Goal: Use online tool/utility: Utilize a website feature to perform a specific function

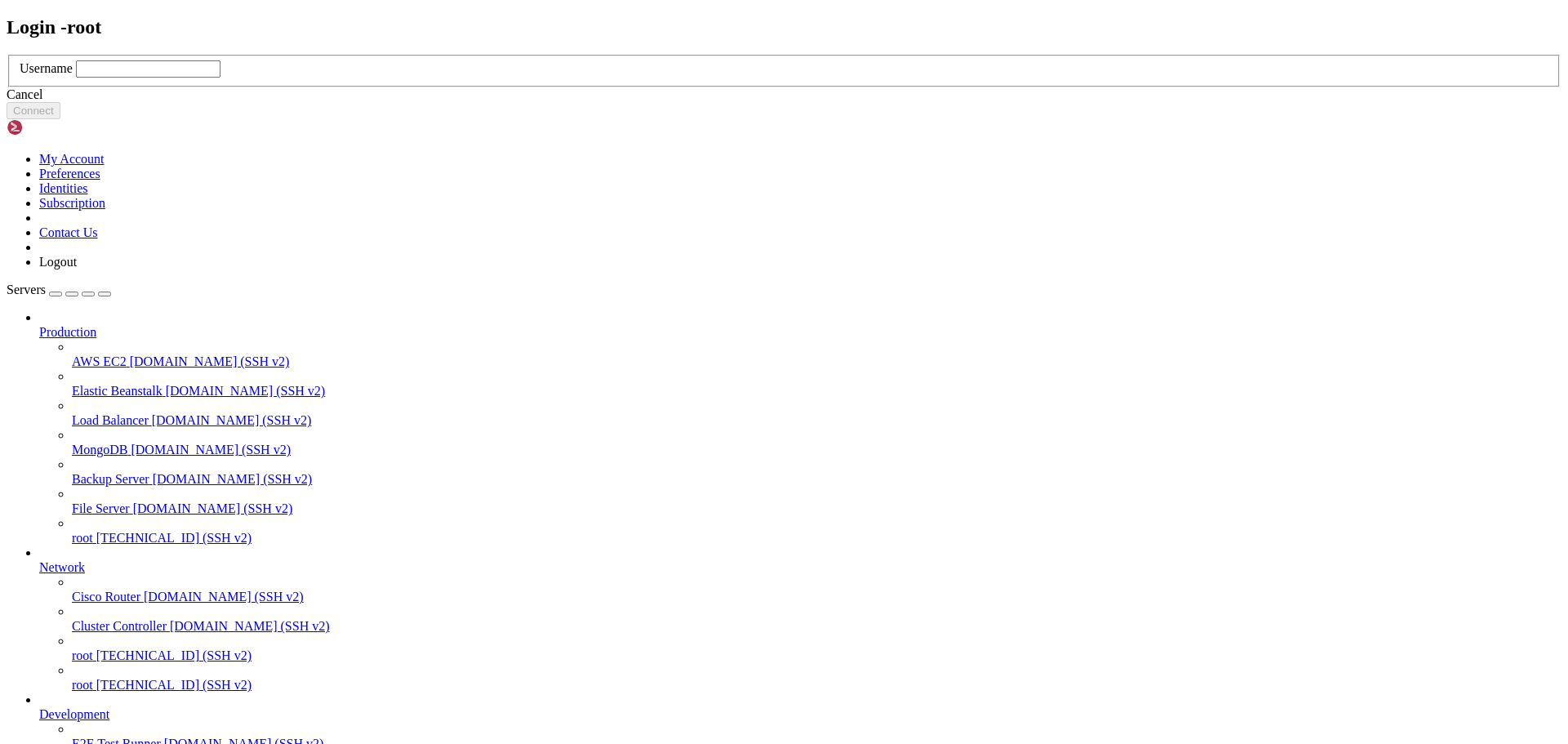
click at [221, 78] on input "text" at bounding box center [148, 68] width 144 height 17
type input "root"
click at [60, 120] on button "Connect" at bounding box center [33, 110] width 54 height 17
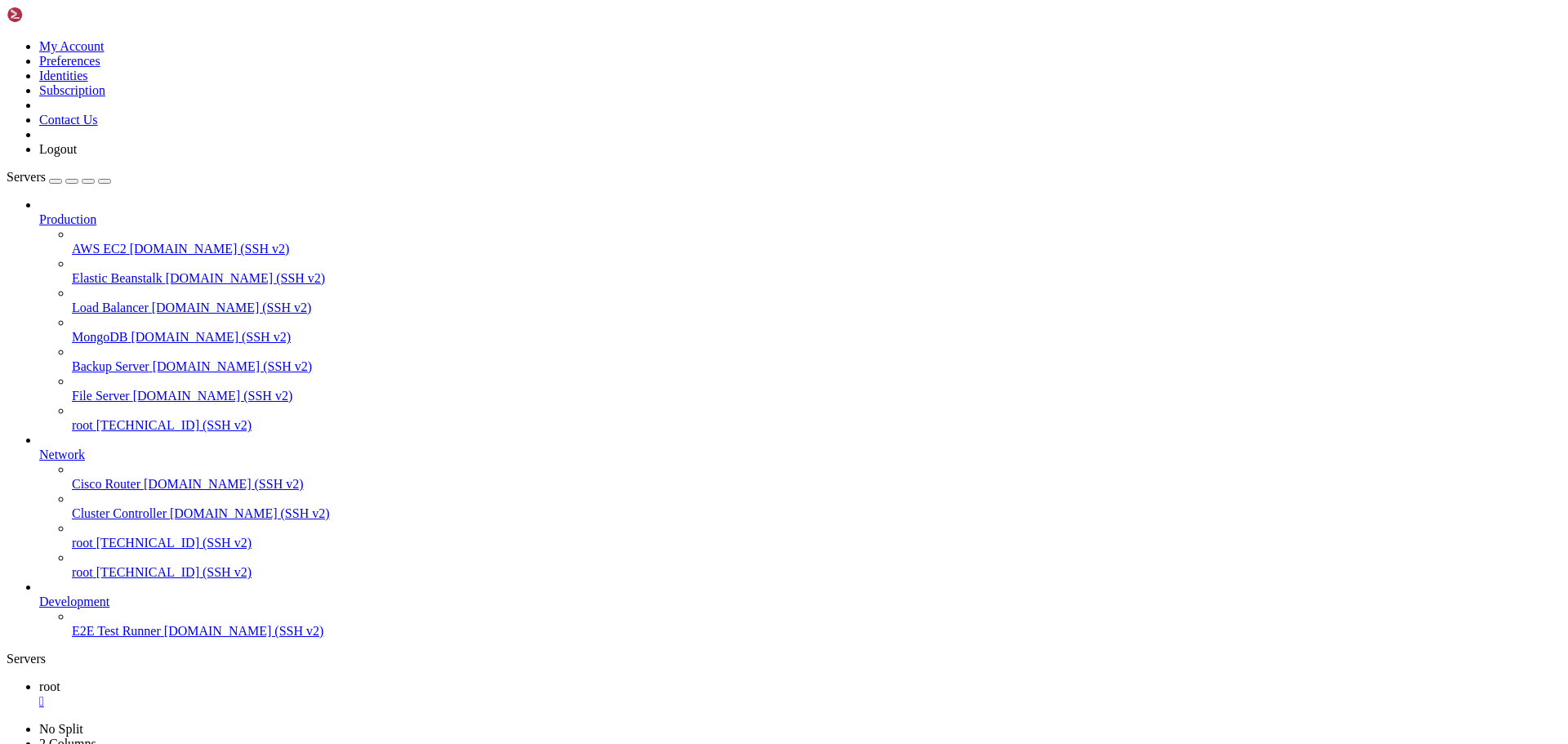
drag, startPoint x: 17, startPoint y: 997, endPoint x: 900, endPoint y: 1261, distance: 921.6
drag, startPoint x: 18, startPoint y: 997, endPoint x: 472, endPoint y: 1261, distance: 525.2
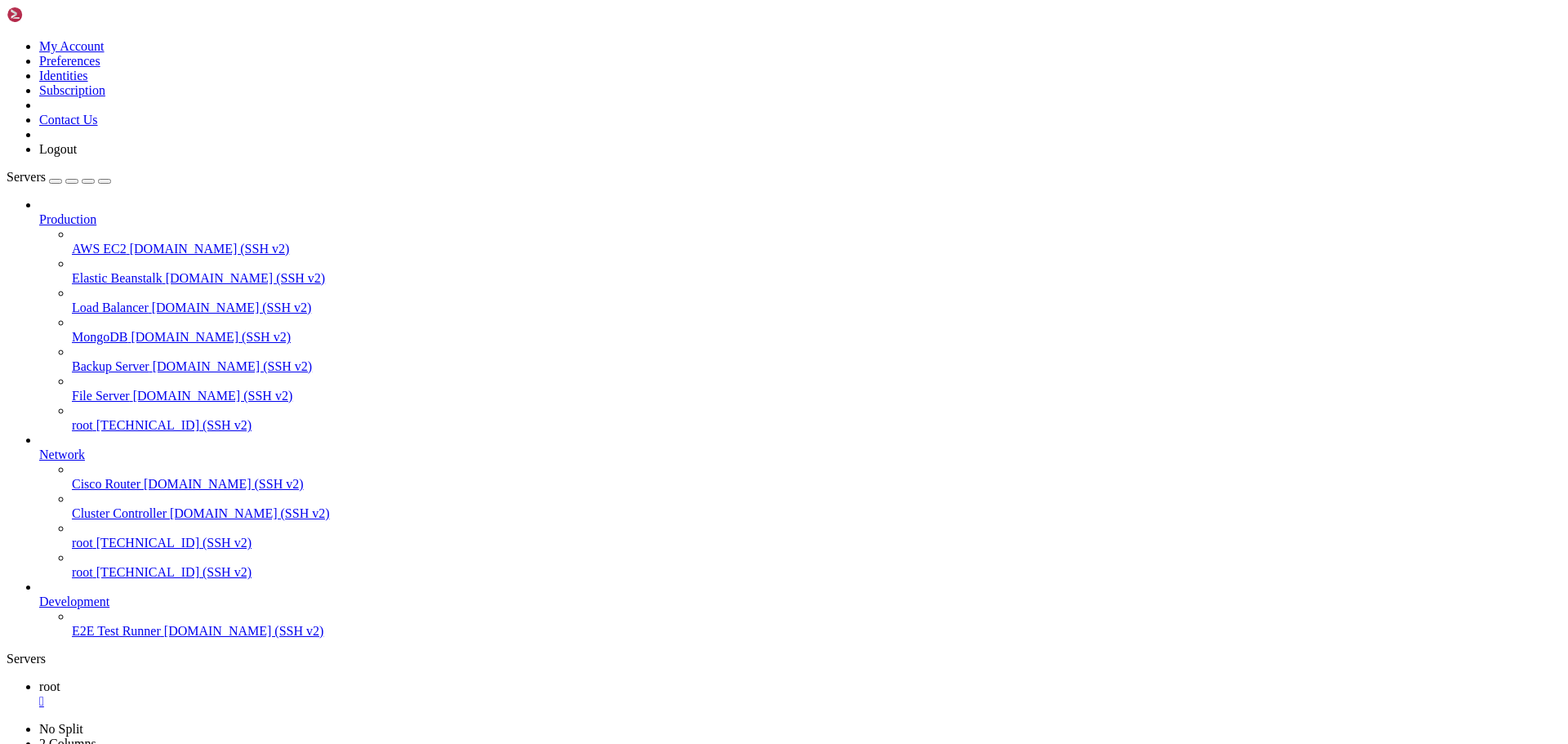
drag, startPoint x: 12, startPoint y: 1064, endPoint x: 61, endPoint y: 1098, distance: 59.6
drag, startPoint x: 11, startPoint y: 1025, endPoint x: 73, endPoint y: 1055, distance: 68.9
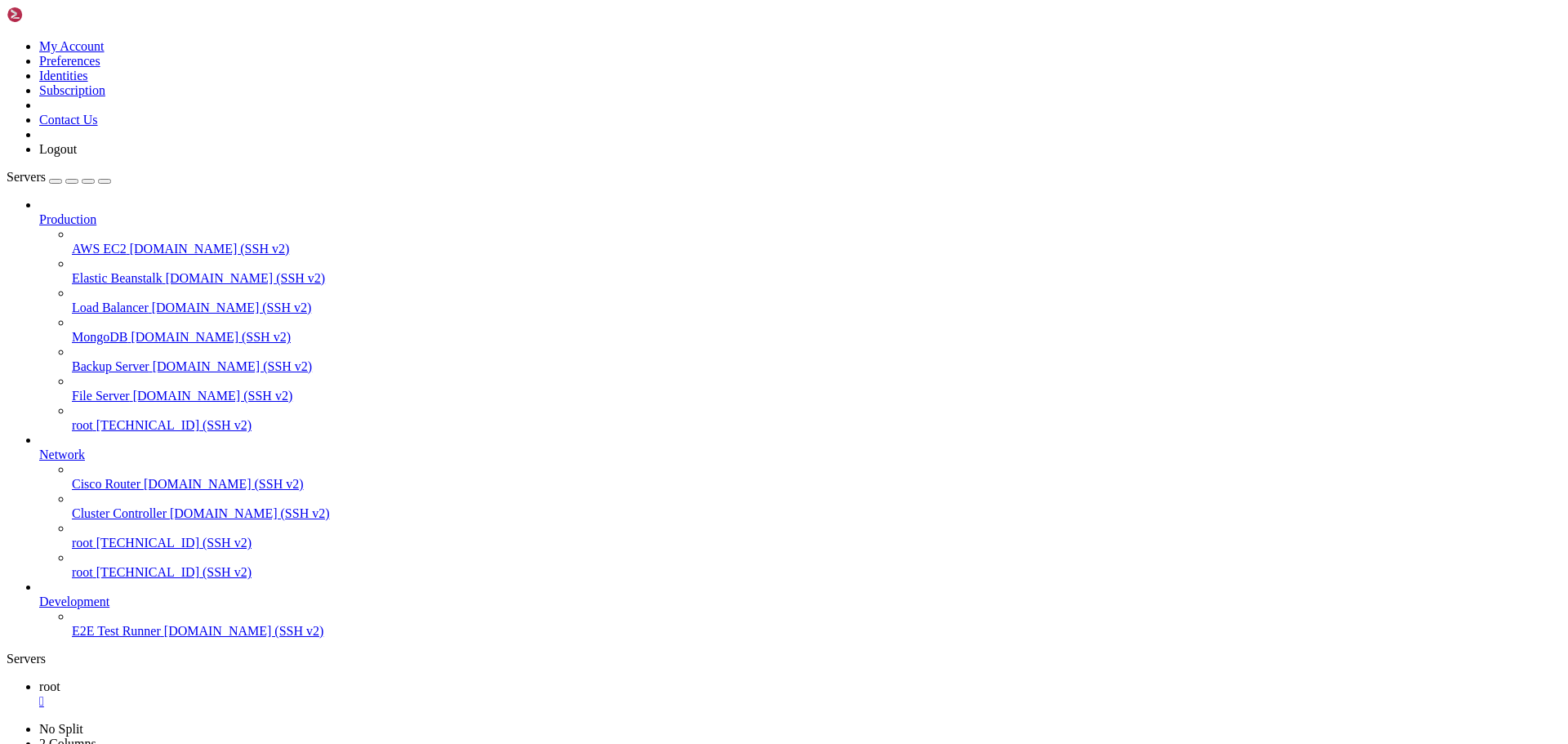
drag, startPoint x: 13, startPoint y: 1022, endPoint x: 637, endPoint y: 1032, distance: 624.1
drag, startPoint x: 10, startPoint y: 1036, endPoint x: 308, endPoint y: 1038, distance: 298.0
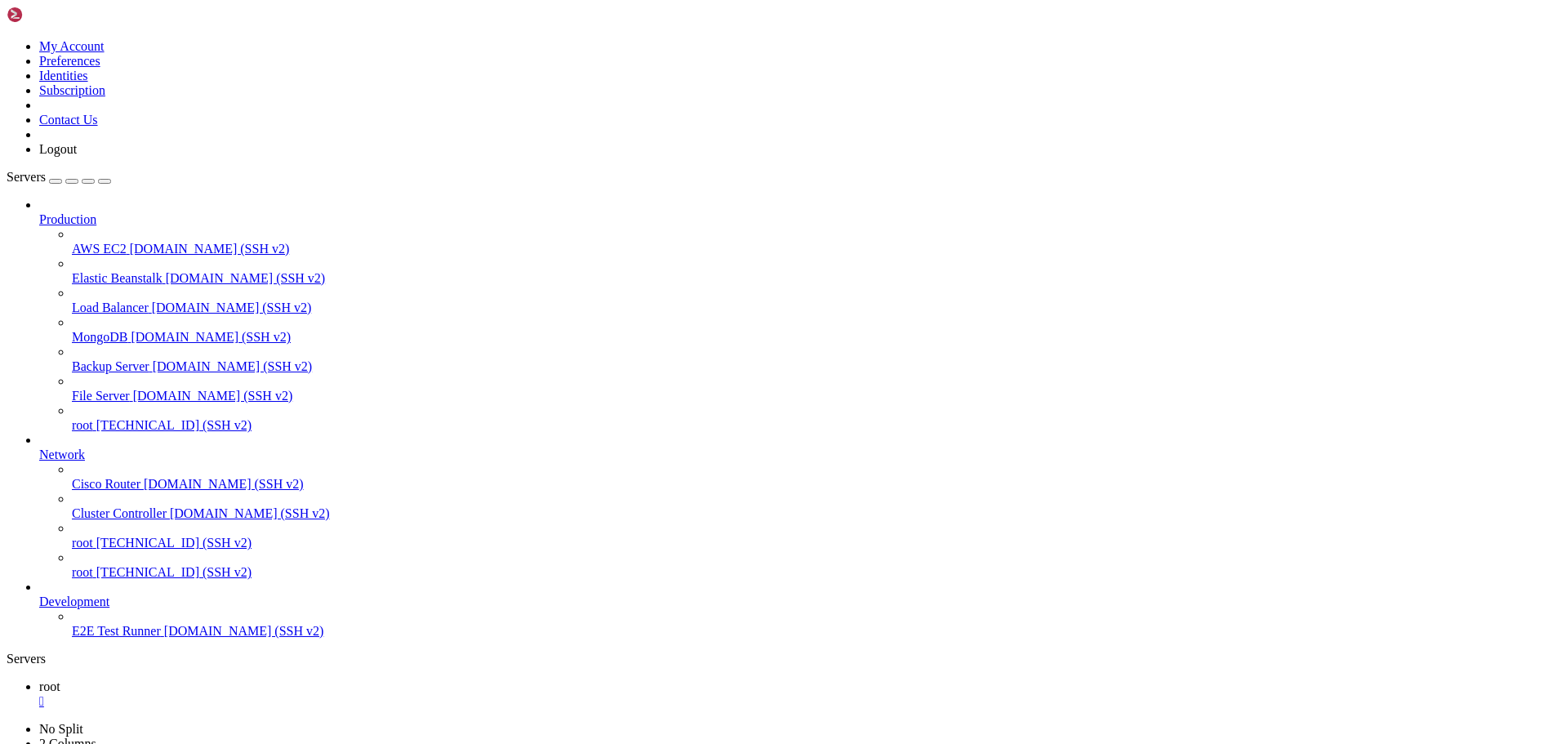
drag, startPoint x: 16, startPoint y: 1038, endPoint x: 833, endPoint y: 1336, distance: 869.7
copy div "0813-51-11 50:61:44,562 - LOREM - ips.dolorsi_ametco:940 - ADIPISCING: ELITSED …"
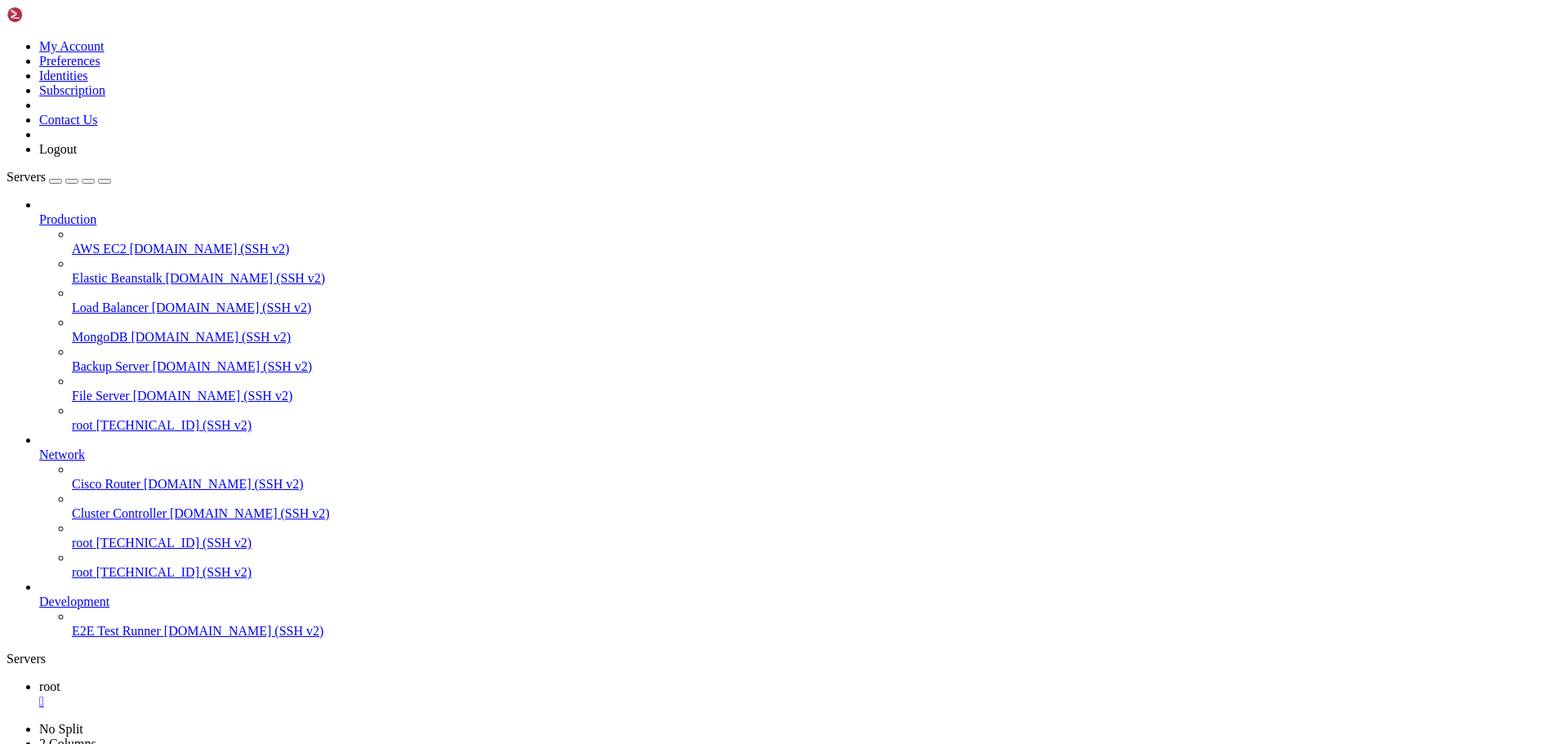
drag, startPoint x: 1239, startPoint y: 1311, endPoint x: 14, endPoint y: 1058, distance: 1250.9
copy div "6915-00-42 95:02:28,320 - LOREM - ips.dolorsi_ametco:828 - [ADIPISCIN] ELITSEDD…"
